Goal: Information Seeking & Learning: Learn about a topic

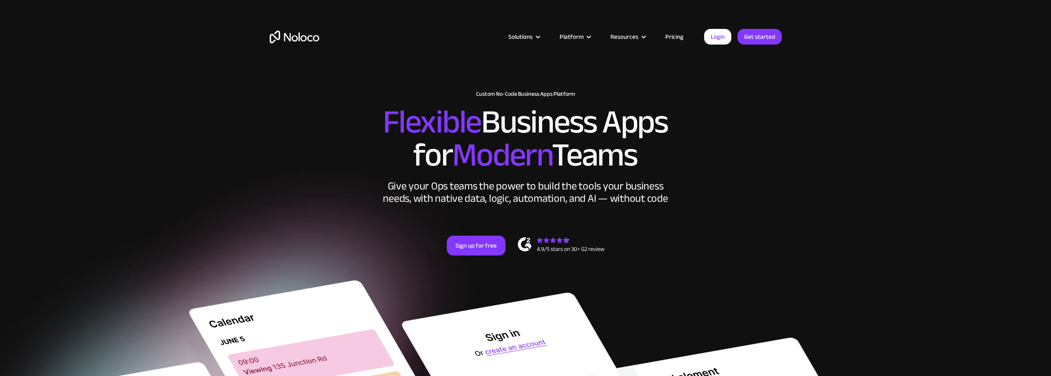
click at [671, 35] on link "Pricing" at bounding box center [674, 36] width 39 height 11
